Goal: Information Seeking & Learning: Check status

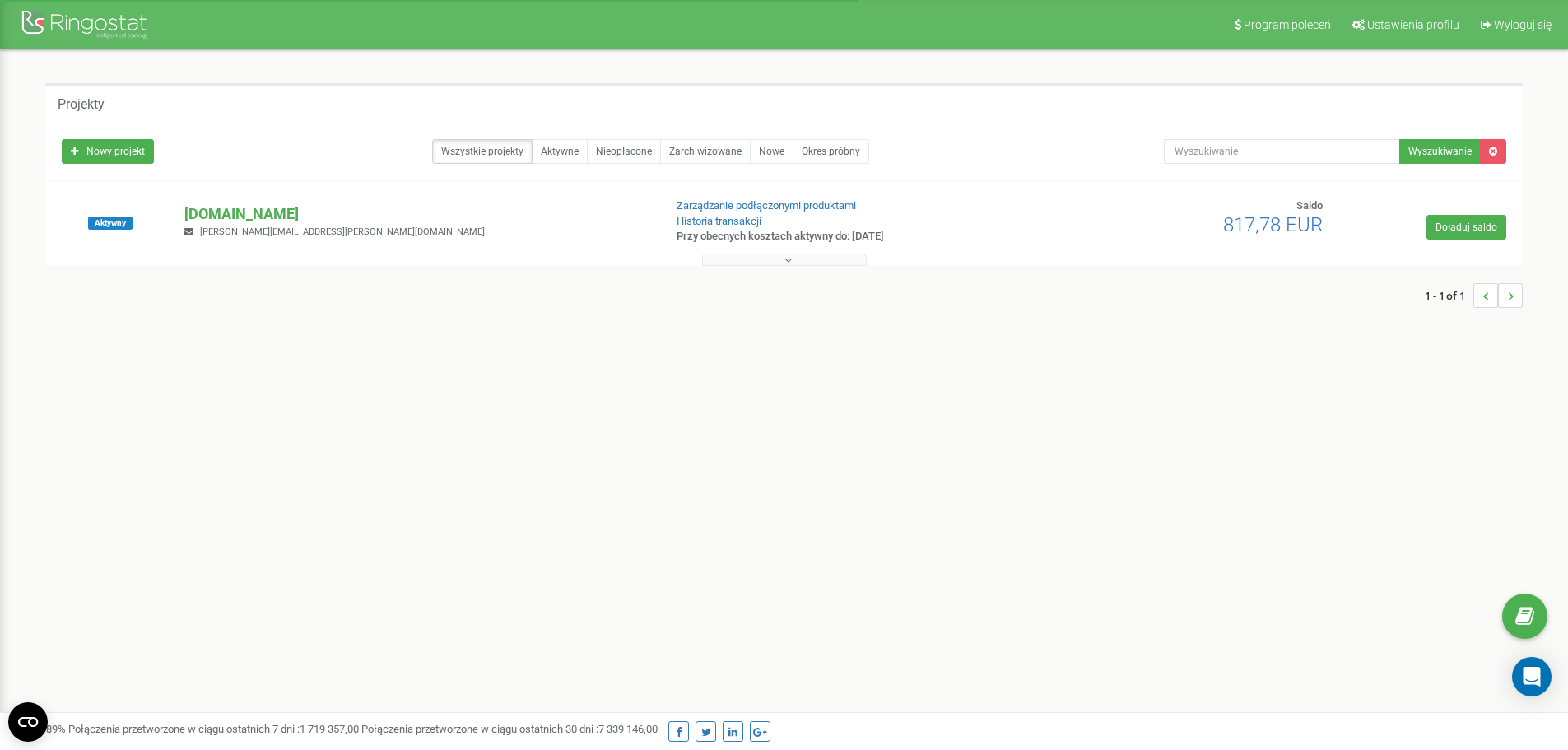
click at [237, 221] on p "[DOMAIN_NAME]" at bounding box center [417, 214] width 465 height 22
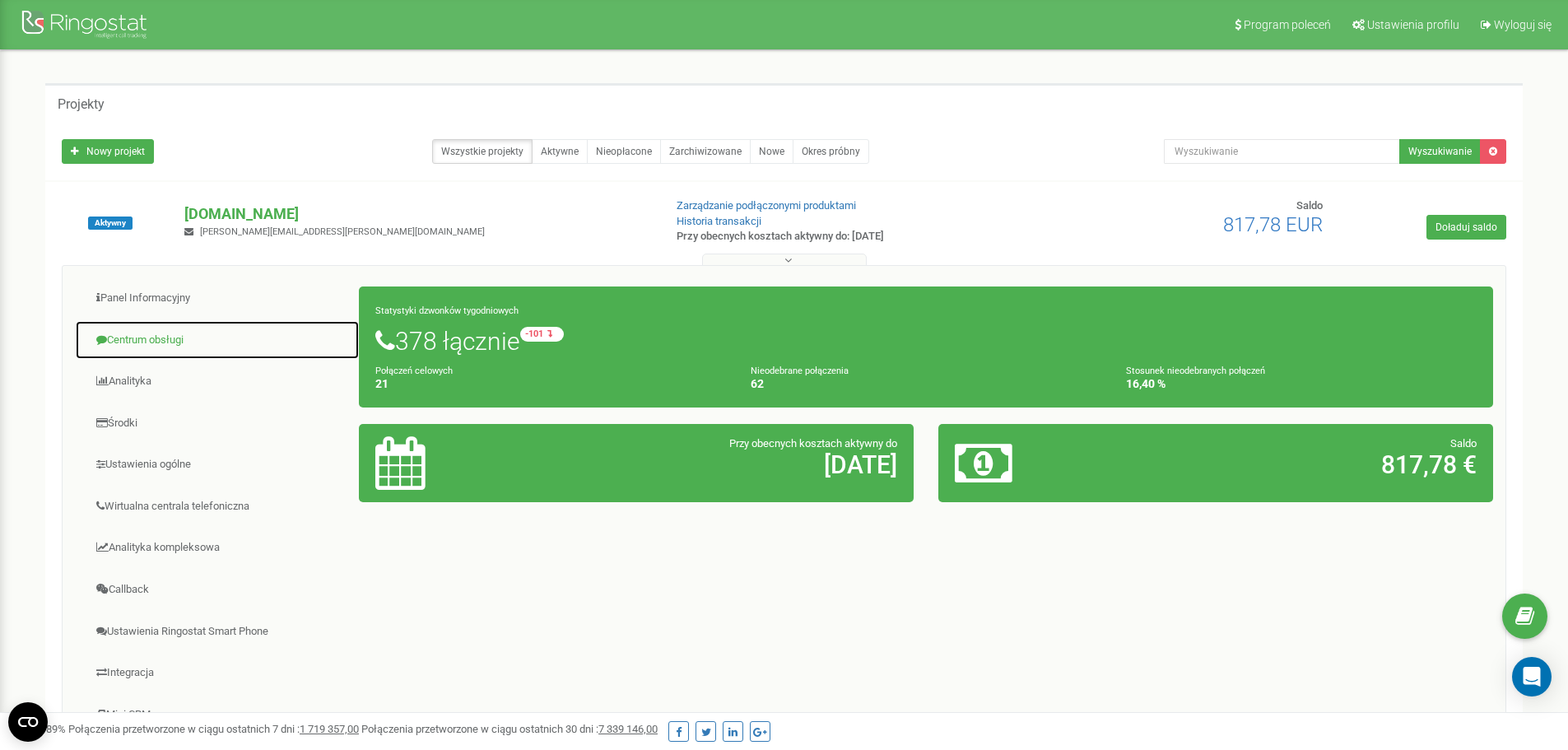
click at [198, 354] on link "Centrum obsługi" at bounding box center [216, 340] width 284 height 40
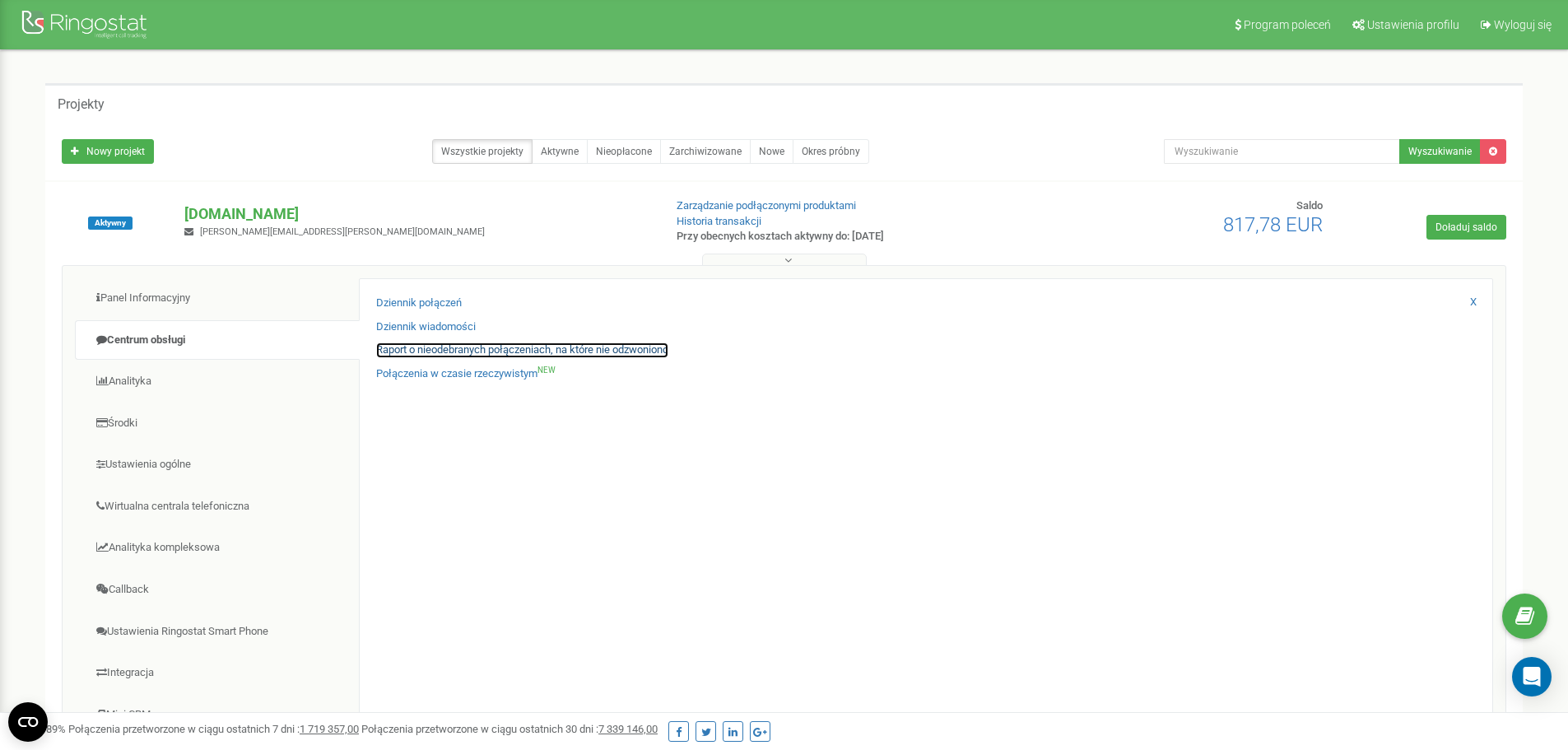
click at [428, 353] on link "Raport o nieodebranych połączeniach, na które nie odzwoniono" at bounding box center [522, 350] width 292 height 15
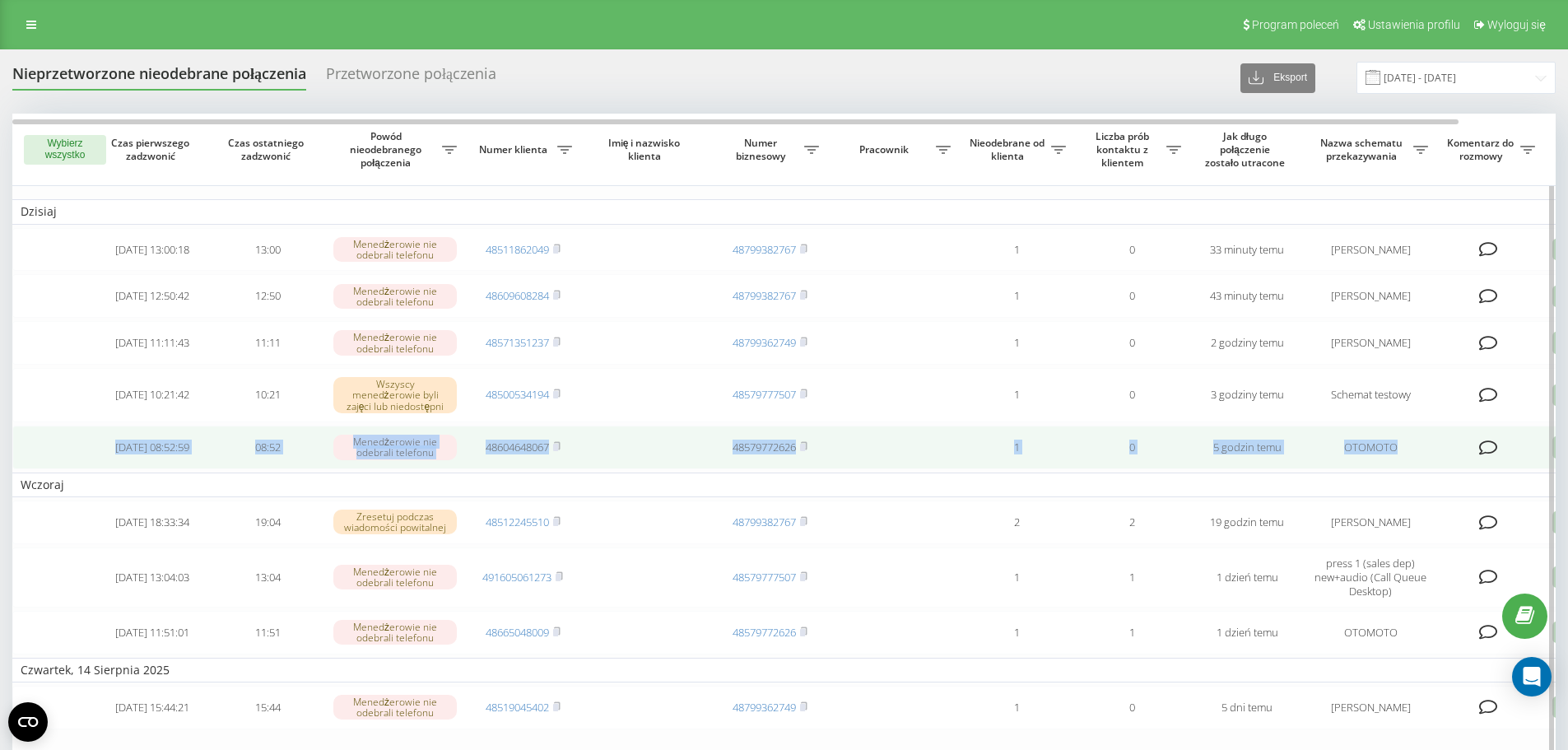
drag, startPoint x: 1442, startPoint y: 460, endPoint x: 120, endPoint y: 453, distance: 1322.0
click at [120, 453] on tr "[DATE] 08:52:59 08:52 Menedżerowie nie odebrali telefonu 48604648067 4857977262…" at bounding box center [835, 447] width 1646 height 44
click at [713, 460] on td "48579772626" at bounding box center [770, 447] width 115 height 44
drag, startPoint x: 676, startPoint y: 464, endPoint x: 460, endPoint y: 474, distance: 216.2
click at [460, 469] on tr "[DATE] 08:52:59 08:52 Menedżerowie nie odebrali telefonu 48604648067 4857977262…" at bounding box center [835, 447] width 1646 height 44
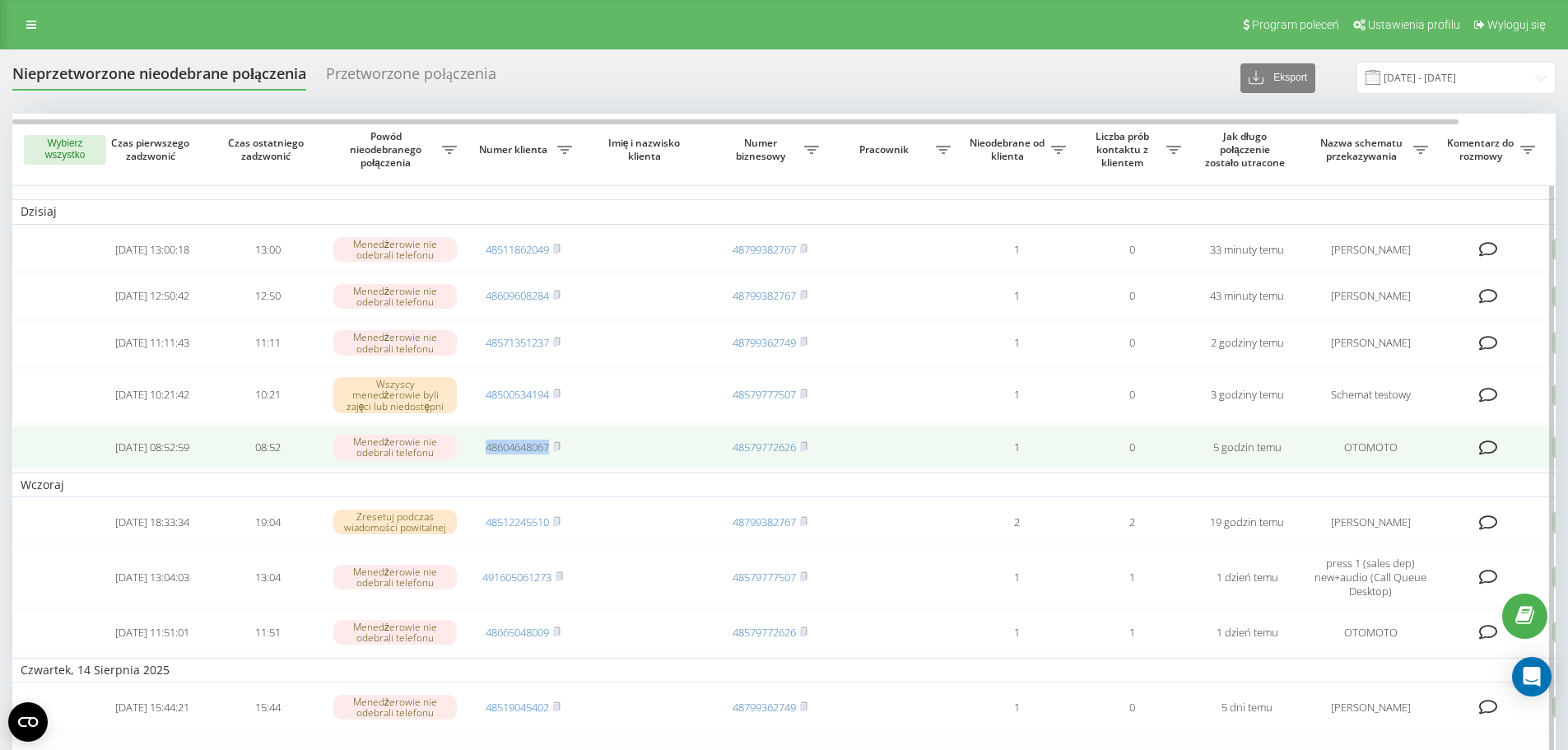
copy tr "Menedżerowie nie odebrali telefonu 48604648067"
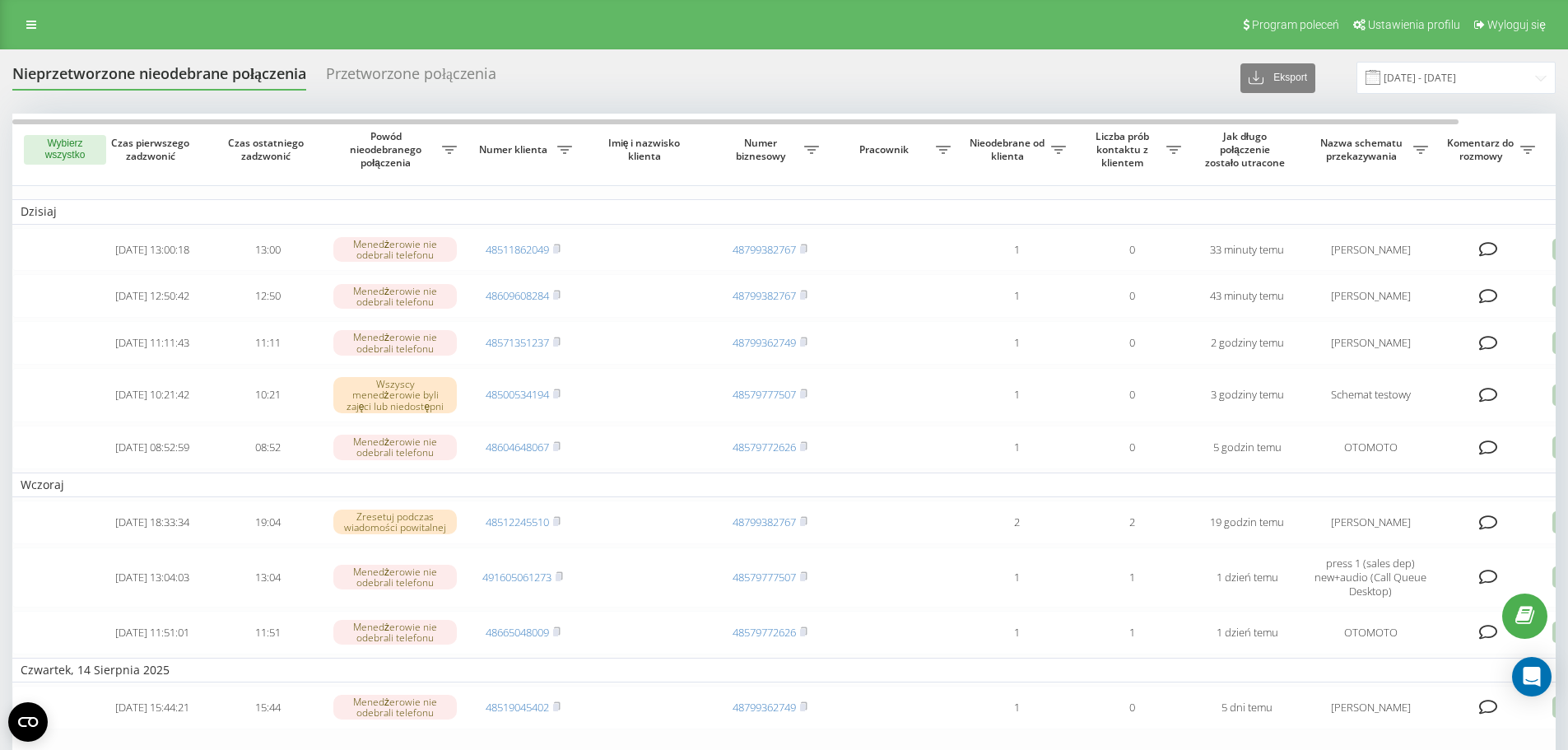
click at [876, 42] on div "Program poleceń Ustawienia profilu Wyloguj się" at bounding box center [784, 24] width 1568 height 49
drag, startPoint x: 777, startPoint y: 57, endPoint x: 656, endPoint y: 3, distance: 132.5
click at [777, 57] on div "Nieprzetworzone nieodebrane połączenia Przetworzone połączenia Eksport .csv .xl…" at bounding box center [784, 519] width 1568 height 941
